Goal: Task Accomplishment & Management: Manage account settings

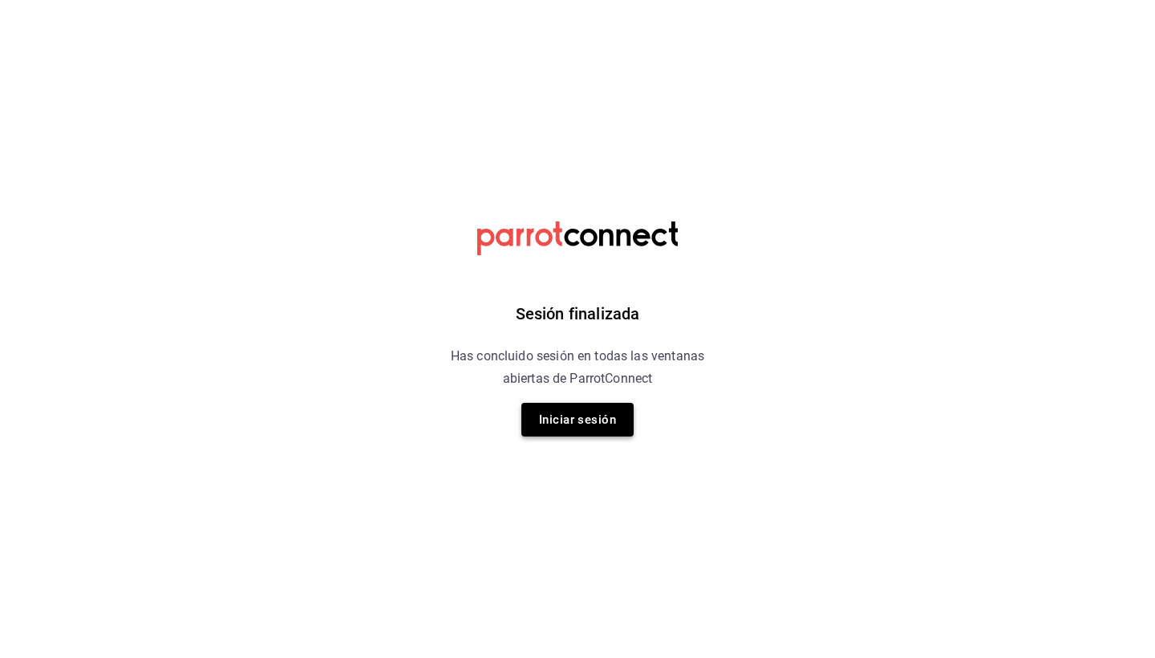
click at [603, 406] on button "Iniciar sesión" at bounding box center [577, 420] width 112 height 34
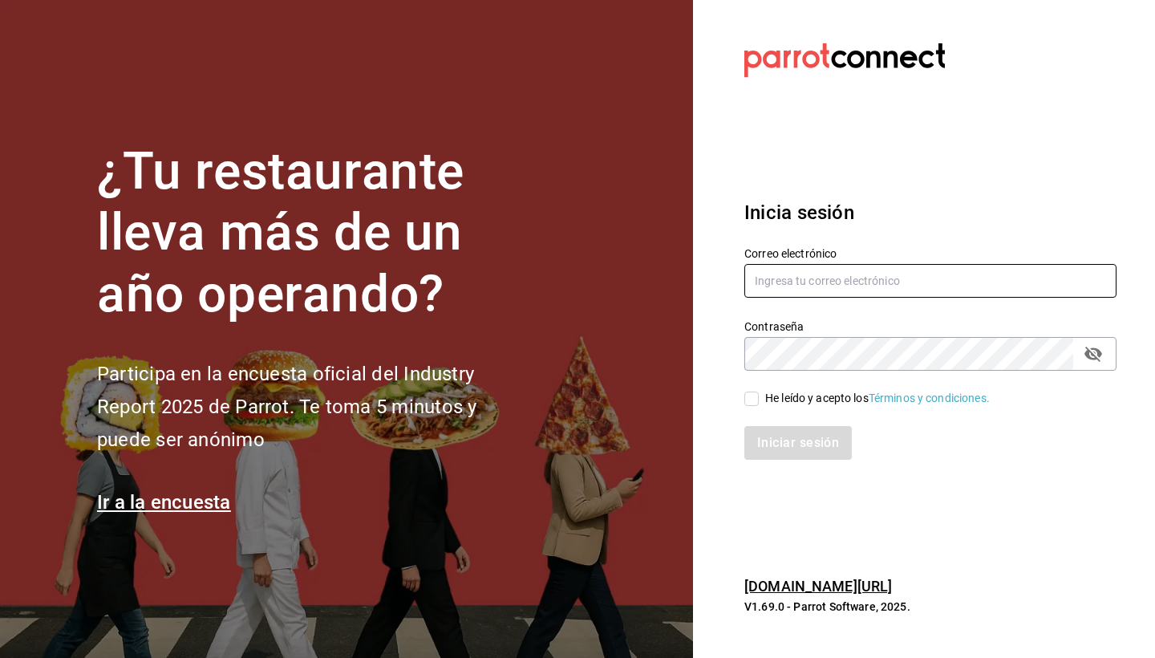
type input "[PERSON_NAME][EMAIL_ADDRESS][DOMAIN_NAME]"
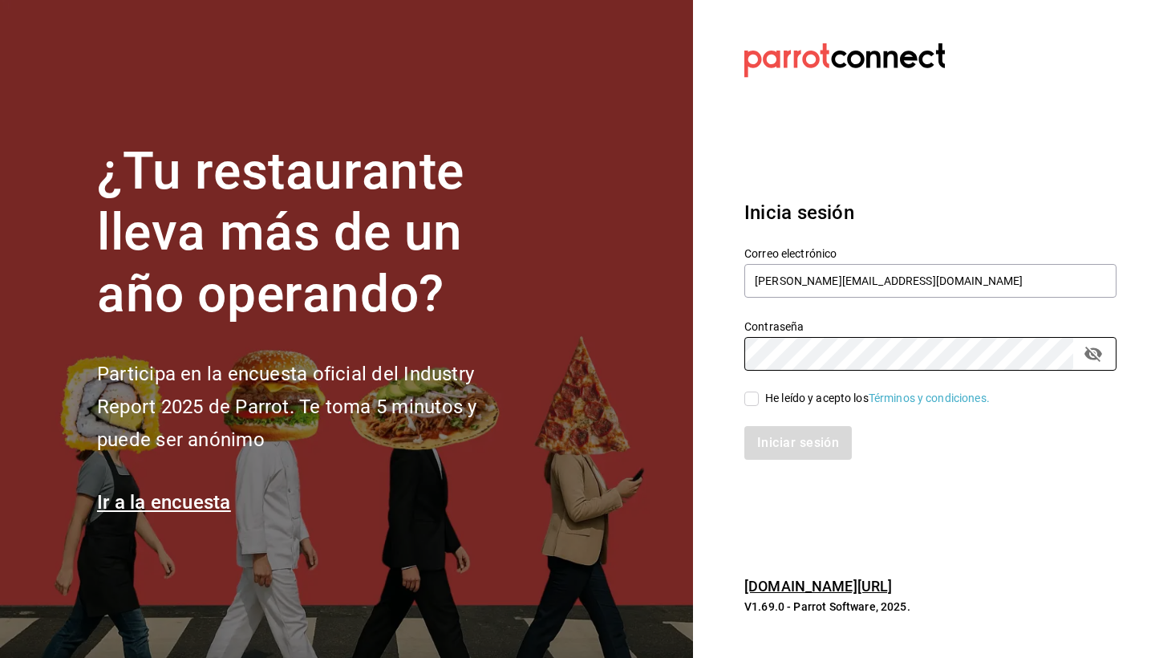
click at [769, 390] on div "He leído y acepto los Términos y condiciones." at bounding box center [930, 399] width 372 height 18
click at [769, 402] on div "He leído y acepto los Términos y condiciones." at bounding box center [877, 398] width 225 height 17
click at [759, 402] on input "He leído y acepto los Términos y condiciones." at bounding box center [751, 398] width 14 height 14
checkbox input "true"
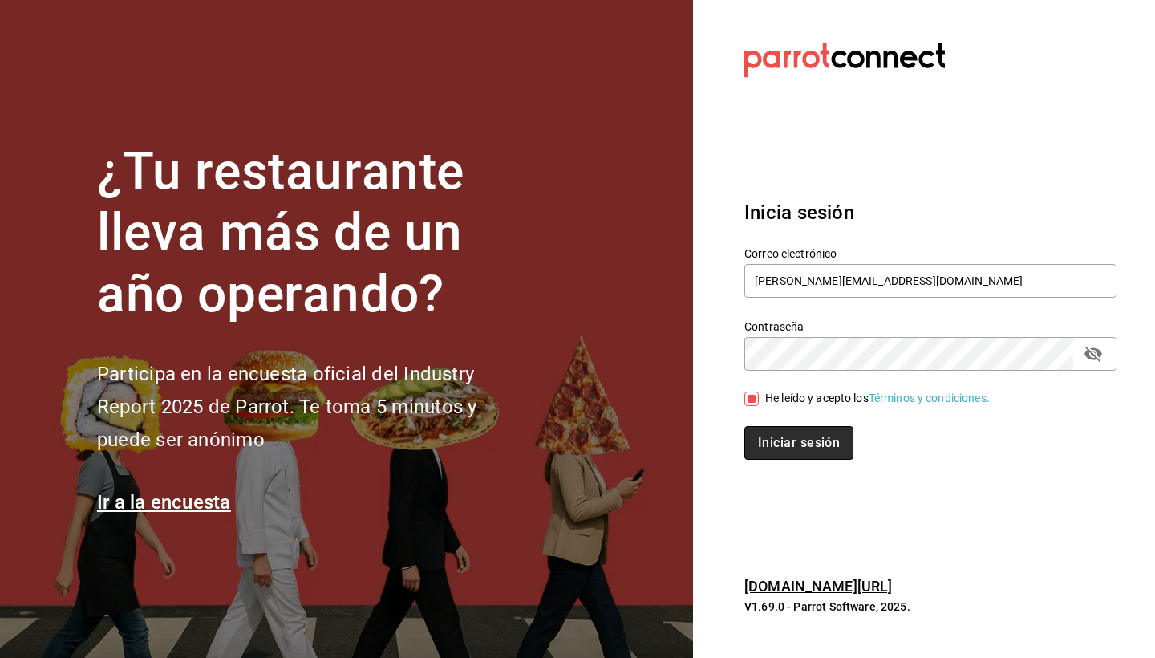
click at [758, 440] on button "Iniciar sesión" at bounding box center [798, 443] width 109 height 34
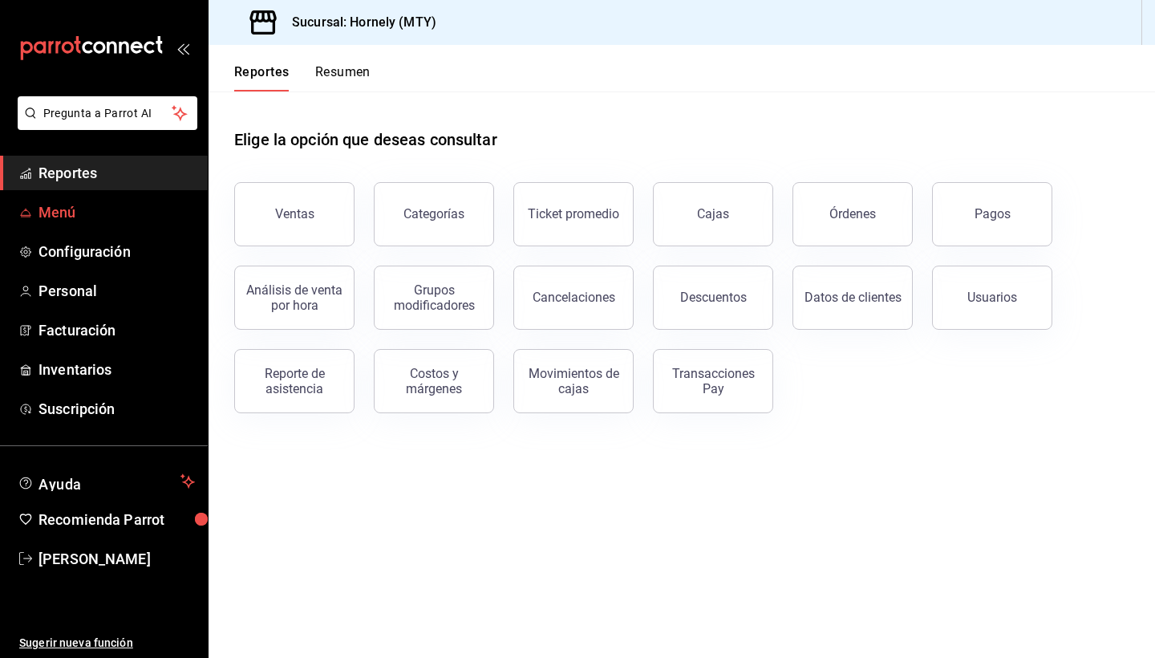
click at [121, 221] on span "Menú" at bounding box center [117, 212] width 156 height 22
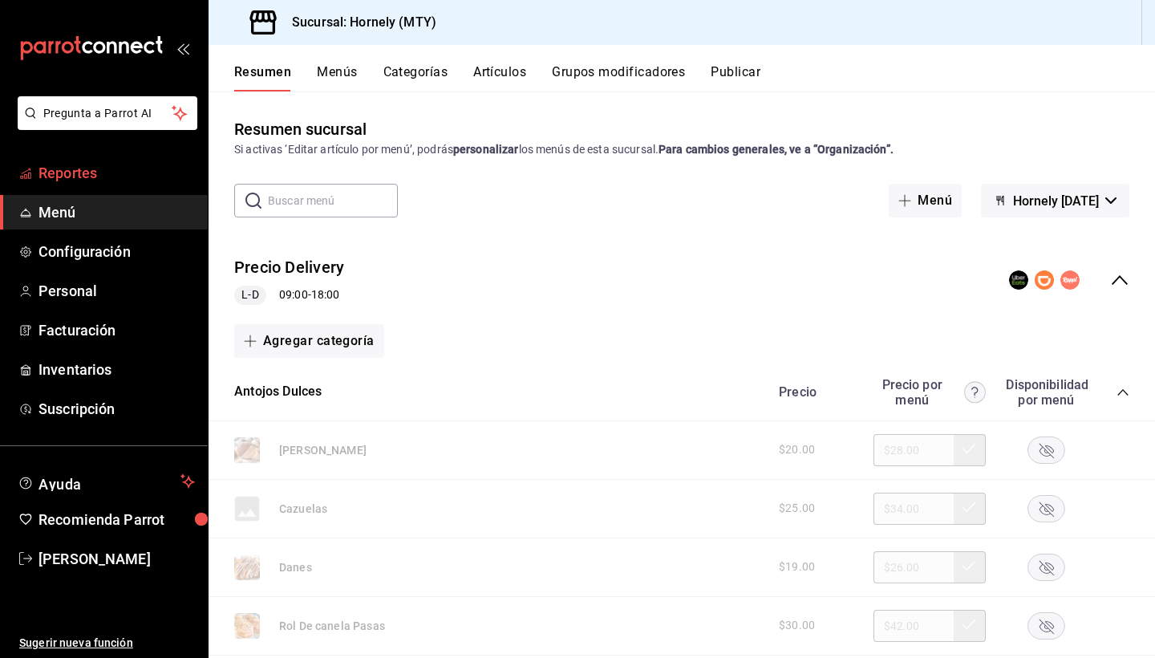
click at [135, 169] on span "Reportes" at bounding box center [117, 173] width 156 height 22
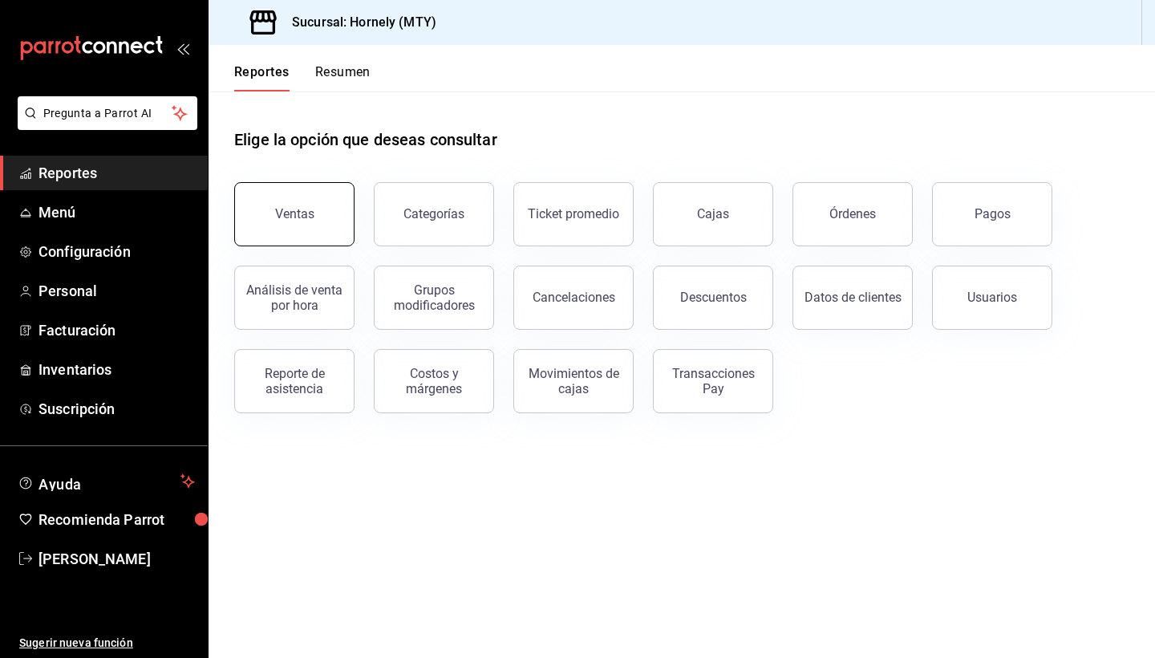
click at [319, 218] on button "Ventas" at bounding box center [294, 214] width 120 height 64
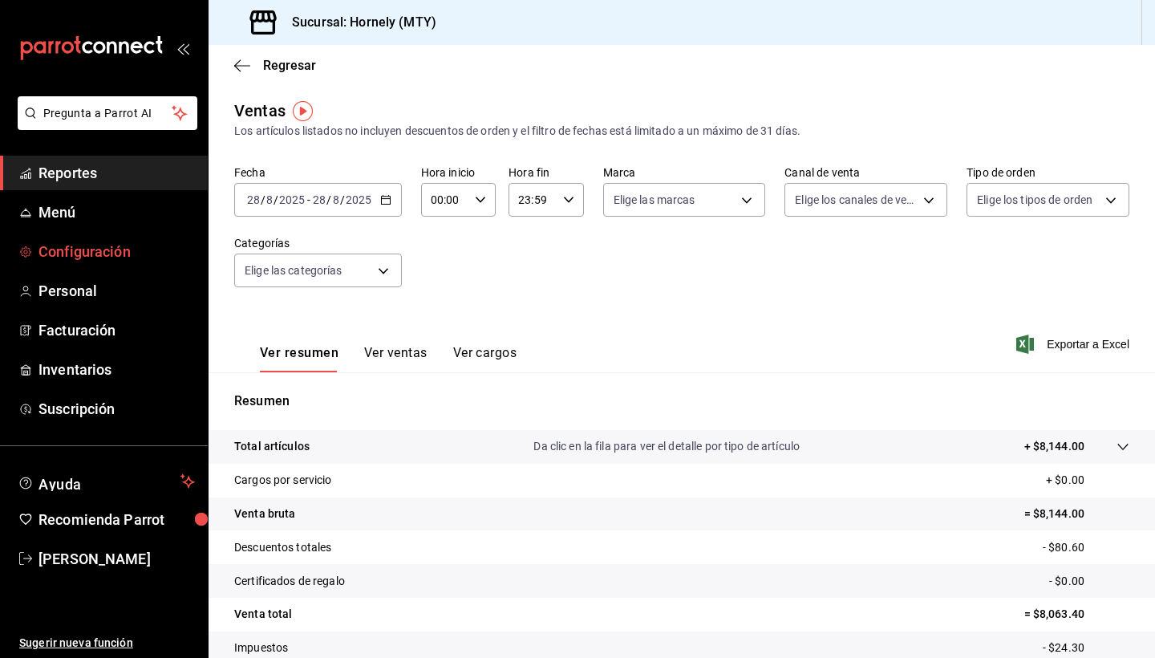
click at [136, 248] on span "Configuración" at bounding box center [117, 252] width 156 height 22
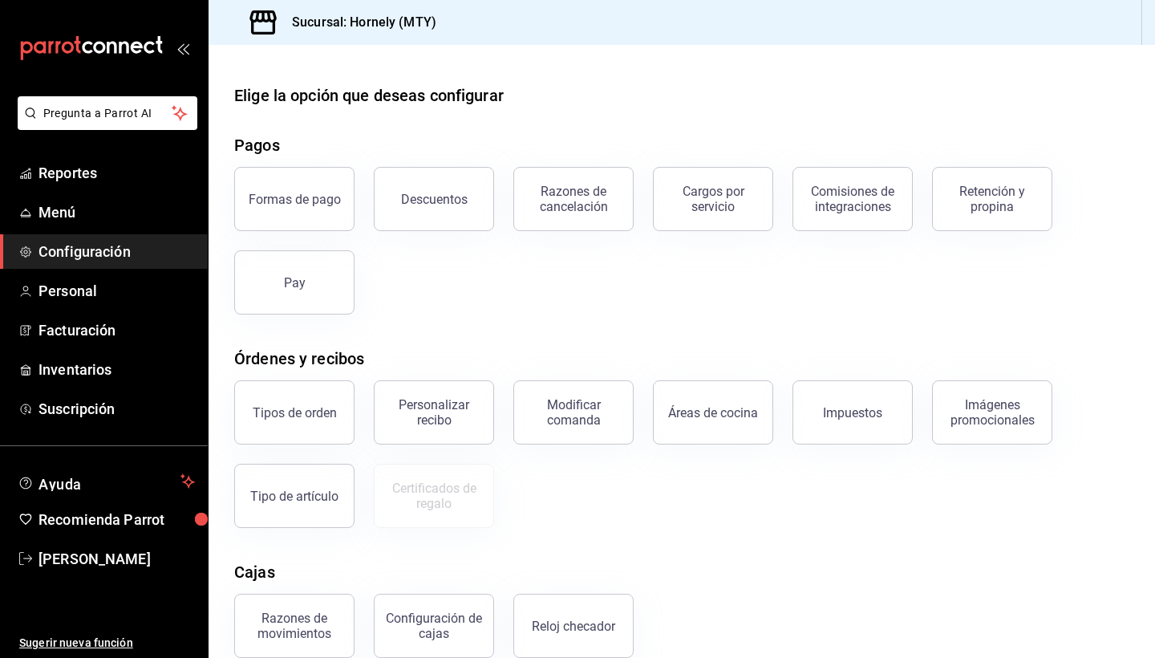
click at [431, 315] on div "Elige la opción que deseas configurar Pagos Formas de pago Descuentos Razones d…" at bounding box center [682, 435] width 947 height 704
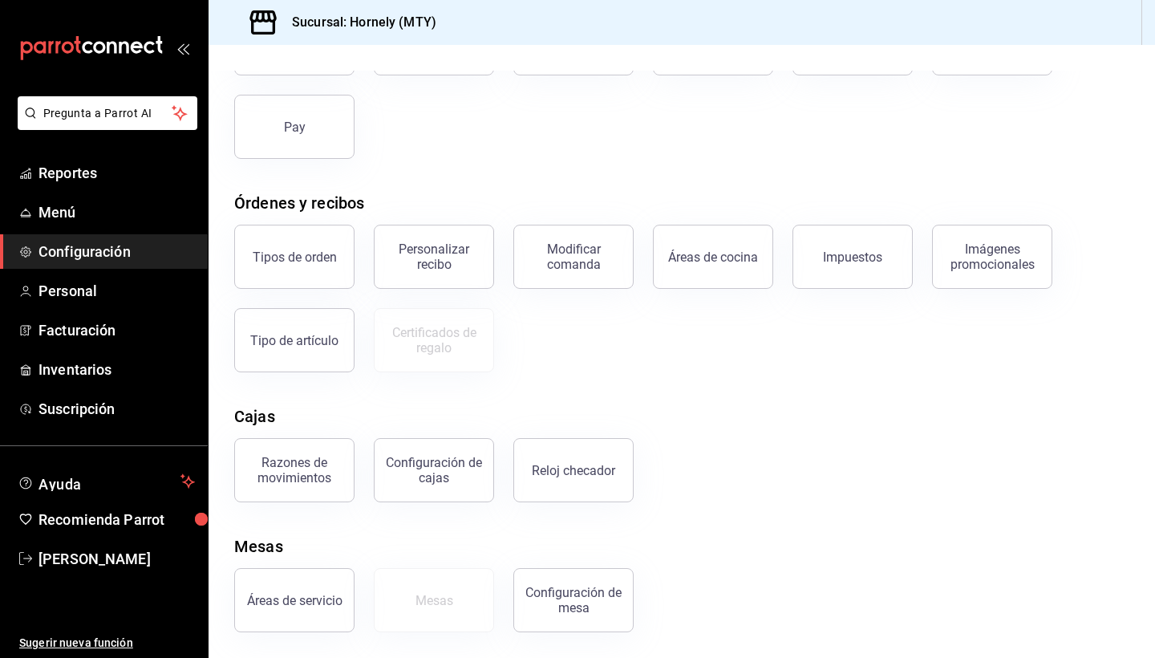
scroll to position [156, 0]
click at [115, 217] on span "Menú" at bounding box center [117, 212] width 156 height 22
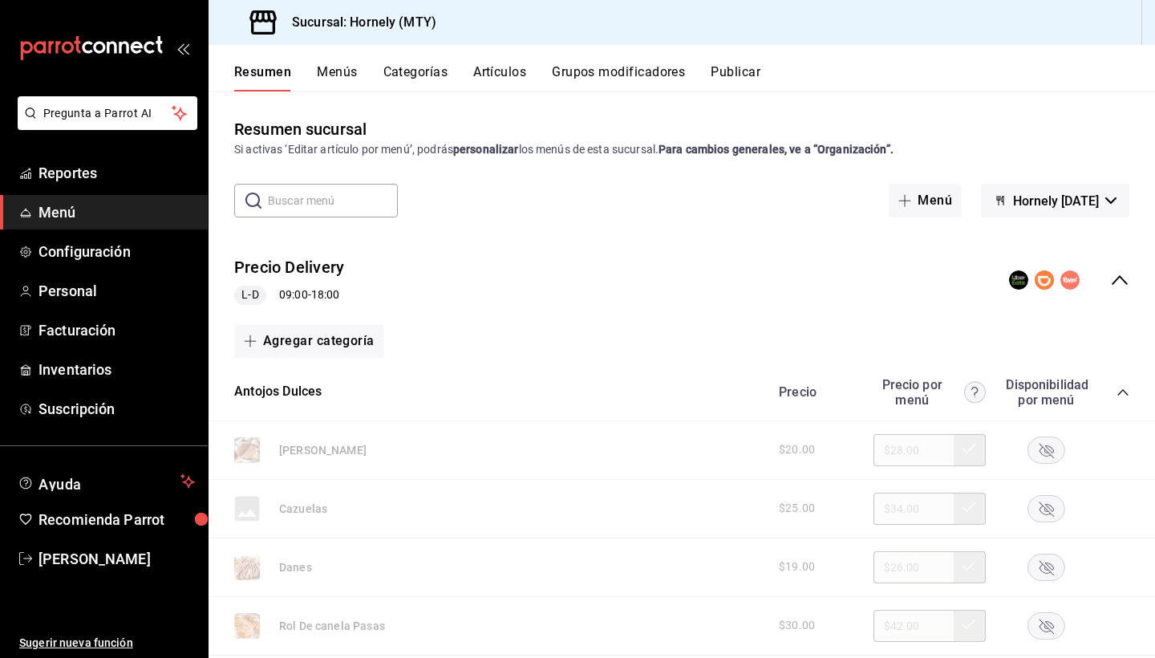
click at [343, 76] on button "Menús" at bounding box center [337, 77] width 40 height 27
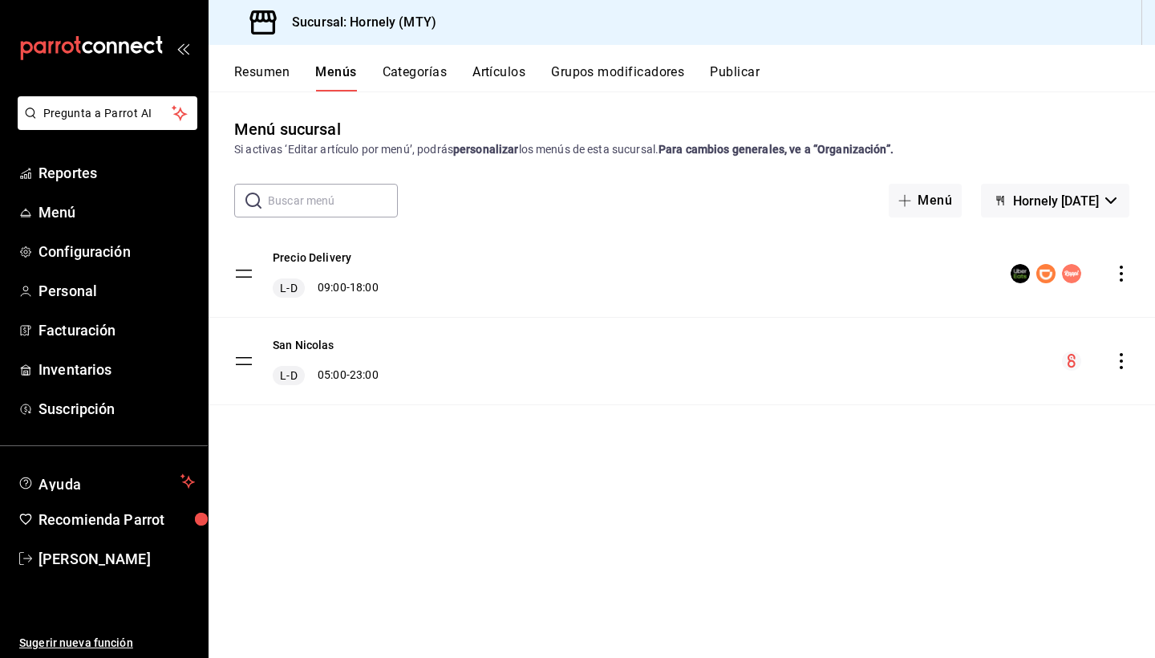
click at [424, 73] on button "Categorías" at bounding box center [415, 77] width 65 height 27
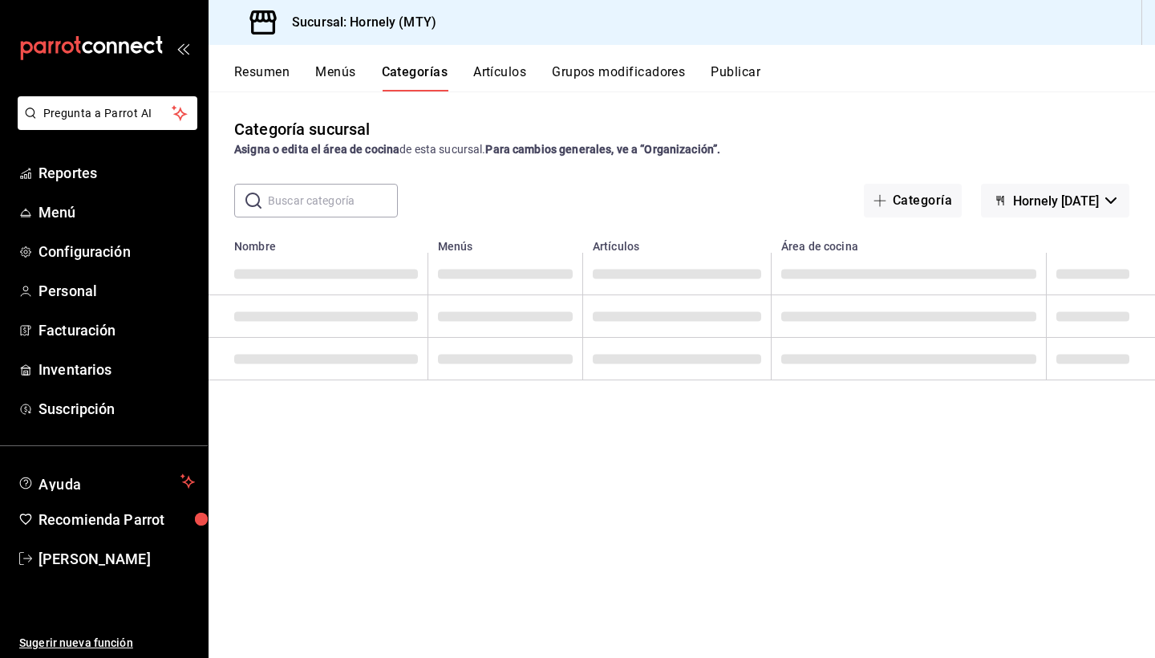
click at [506, 63] on div "Resumen Menús Categorías Artículos Grupos modificadores Publicar" at bounding box center [682, 68] width 947 height 47
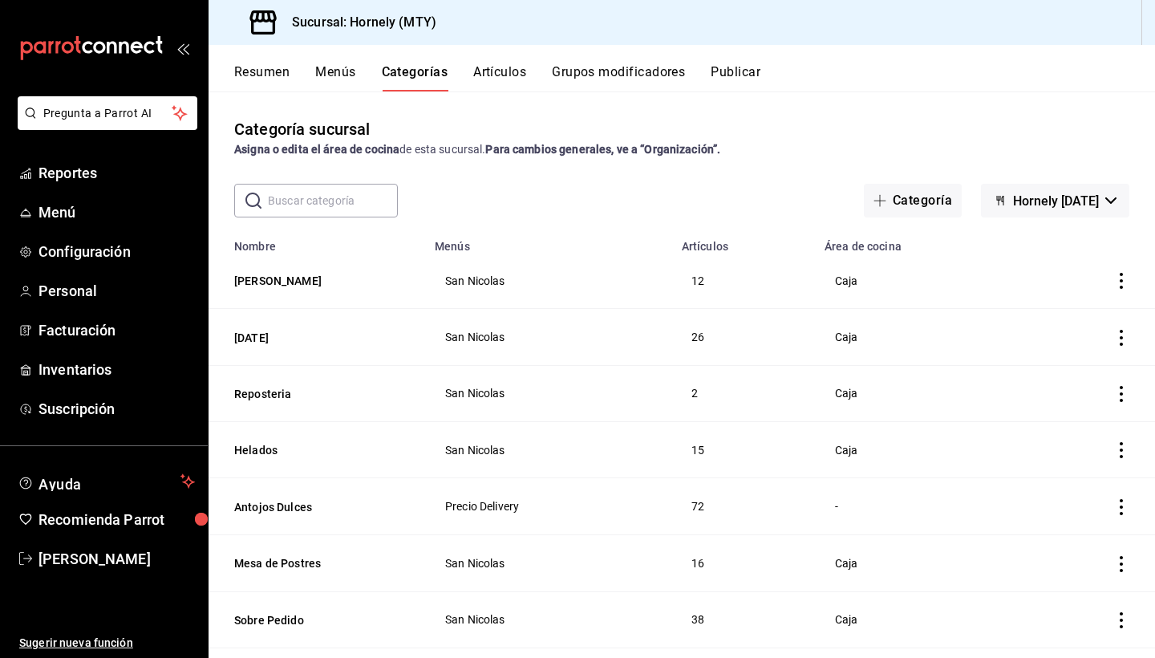
click at [517, 72] on button "Artículos" at bounding box center [499, 77] width 53 height 27
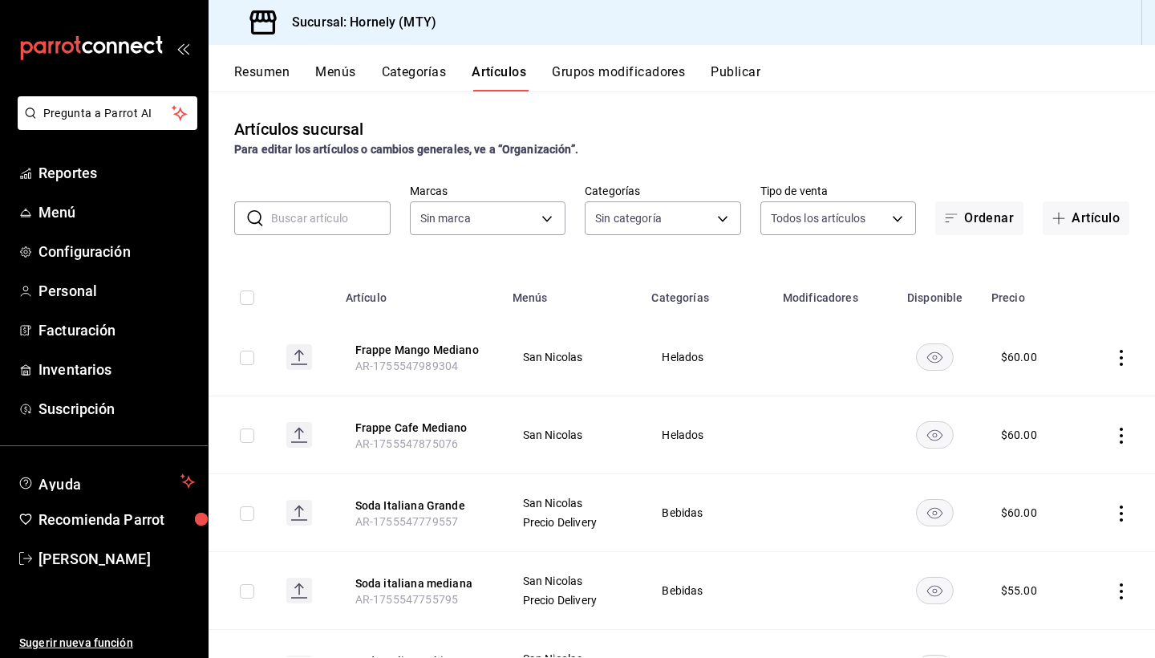
type input "f940d65f-f315-40ad-96cd-36aca2dc56c6"
type input "46905878-440e-4c5f-8a3a-fd71bb82160d,0fe66449-3f97-4436-9a36-daf85159eddd,a5f6b…"
click at [616, 74] on button "Grupos modificadores" at bounding box center [618, 77] width 133 height 27
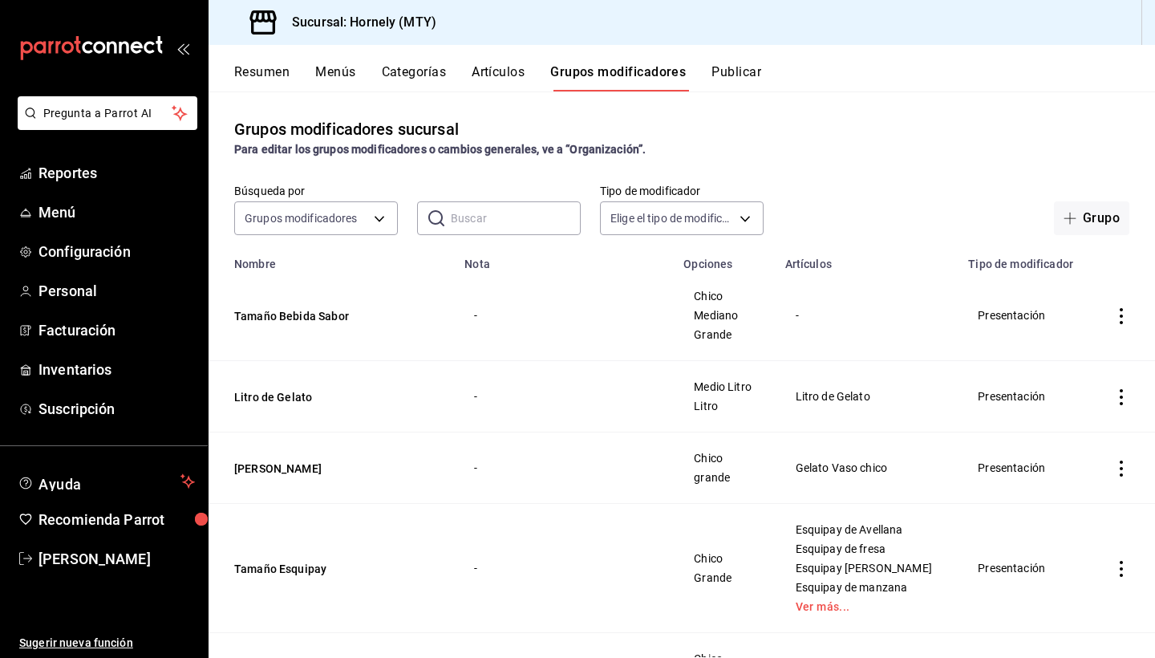
click at [493, 64] on button "Artículos" at bounding box center [498, 77] width 53 height 27
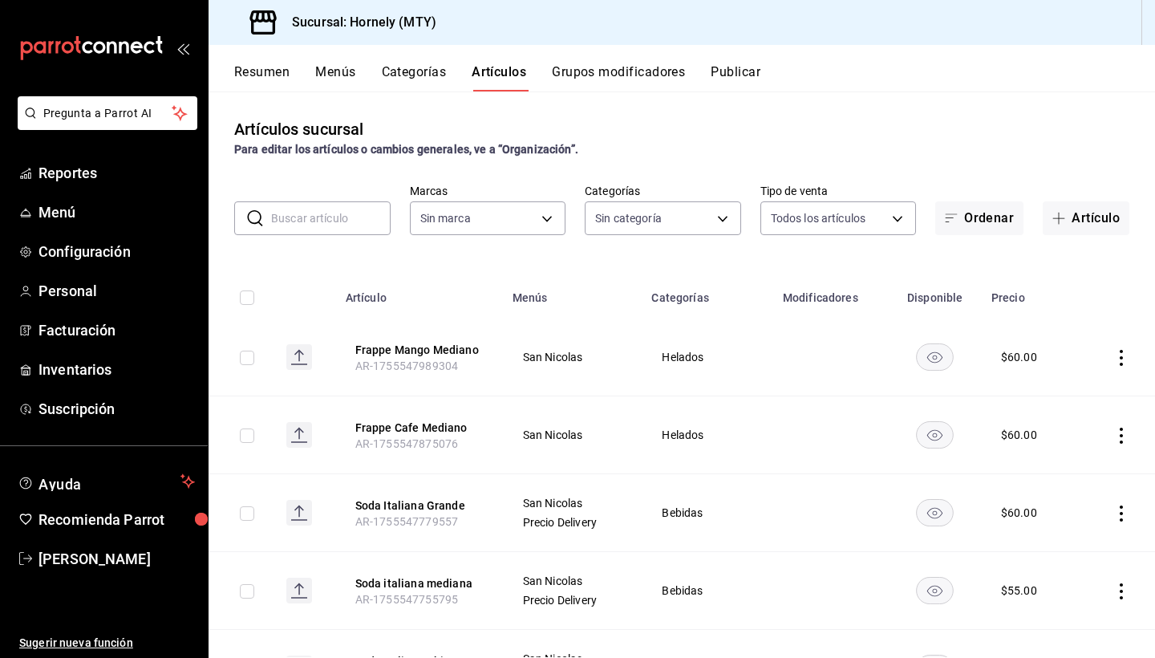
type input "f940d65f-f315-40ad-96cd-36aca2dc56c6"
type input "46905878-440e-4c5f-8a3a-fd71bb82160d,0fe66449-3f97-4436-9a36-daf85159eddd,a5f6b…"
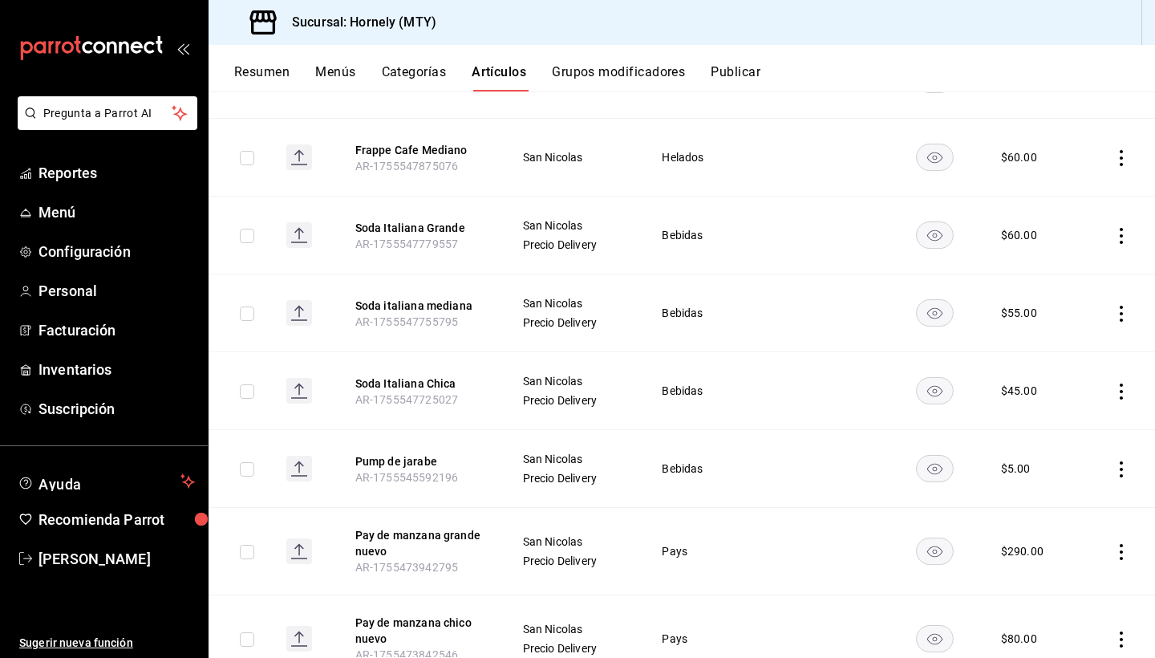
scroll to position [278, 0]
